Goal: Transaction & Acquisition: Book appointment/travel/reservation

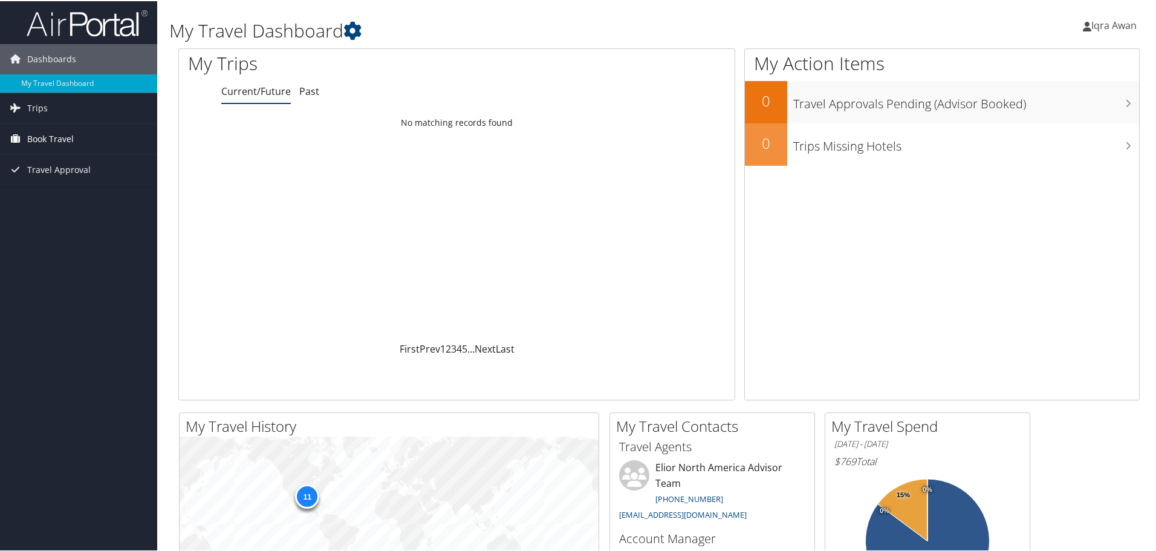
click at [86, 143] on link "Book Travel" at bounding box center [78, 138] width 157 height 30
click at [105, 197] on link "Book/Manage Online Trips" at bounding box center [78, 198] width 157 height 18
